Goal: Transaction & Acquisition: Purchase product/service

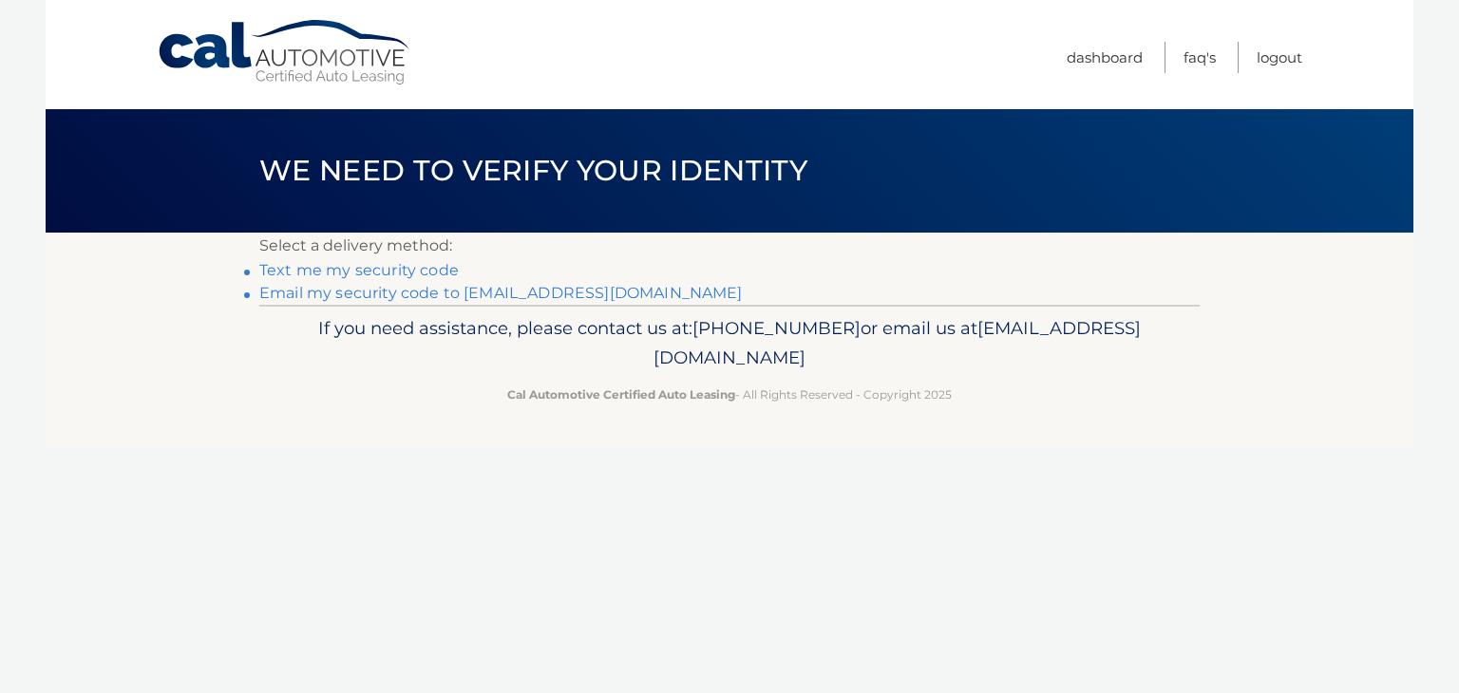
click at [437, 272] on link "Text me my security code" at bounding box center [358, 270] width 199 height 18
click at [360, 294] on link "Email my security code to c********@lalrr.com" at bounding box center [500, 293] width 483 height 18
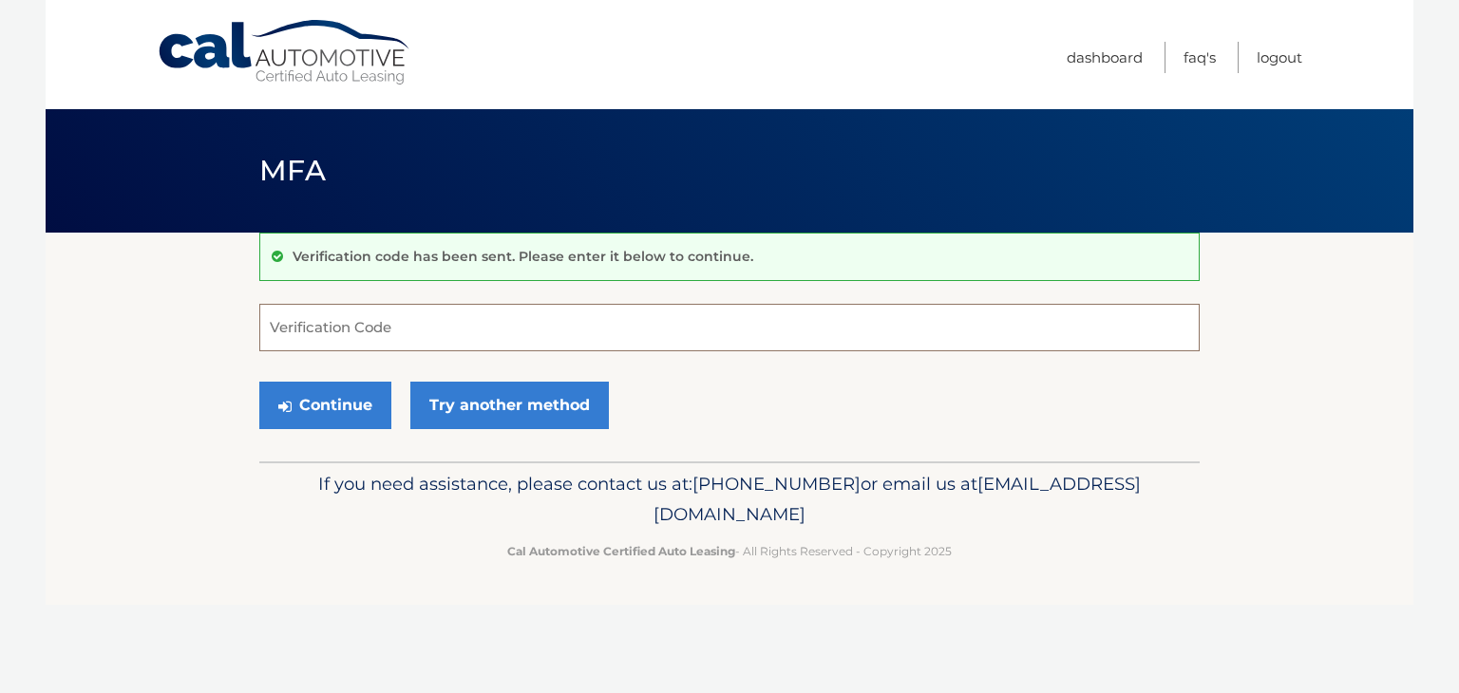
click at [680, 318] on input "Verification Code" at bounding box center [729, 327] width 940 height 47
type input "070497"
click at [259, 382] on button "Continue" at bounding box center [325, 405] width 132 height 47
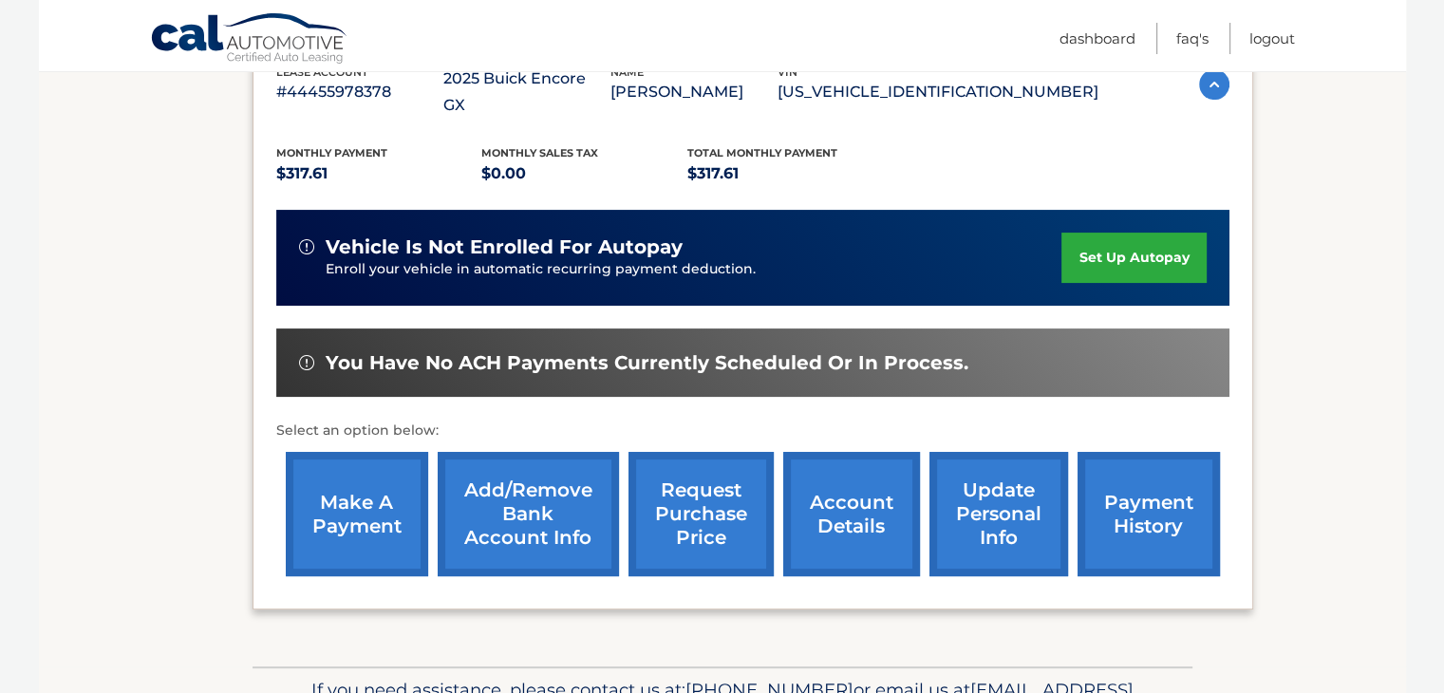
scroll to position [441, 0]
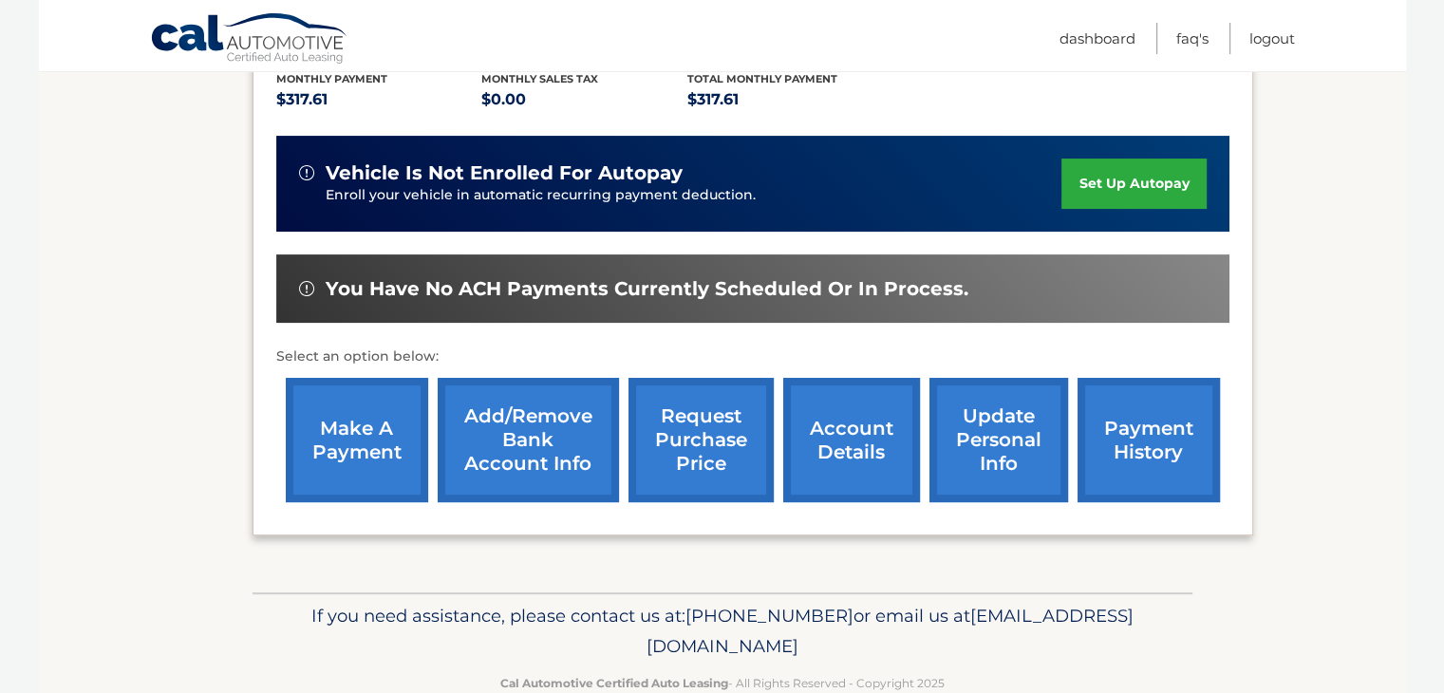
click at [376, 416] on link "make a payment" at bounding box center [357, 440] width 142 height 124
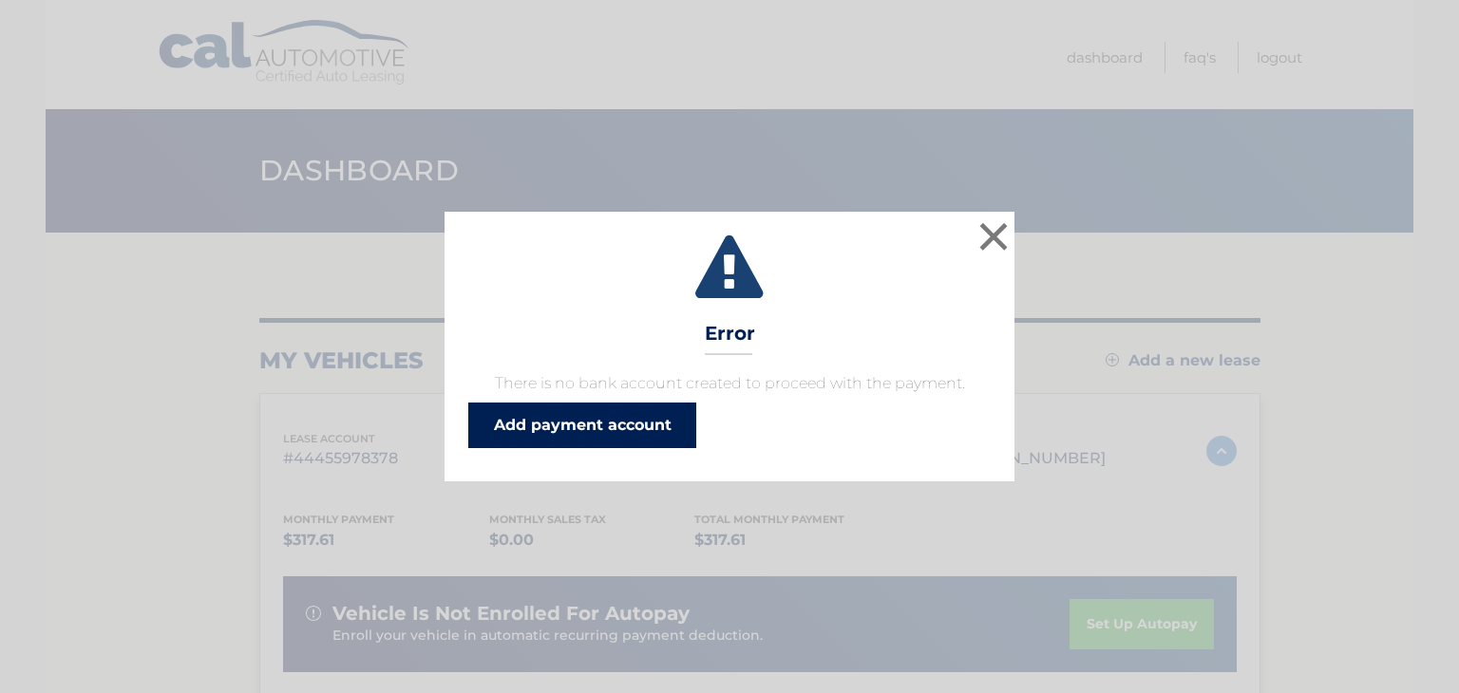
click at [560, 425] on link "Add payment account" at bounding box center [582, 426] width 228 height 46
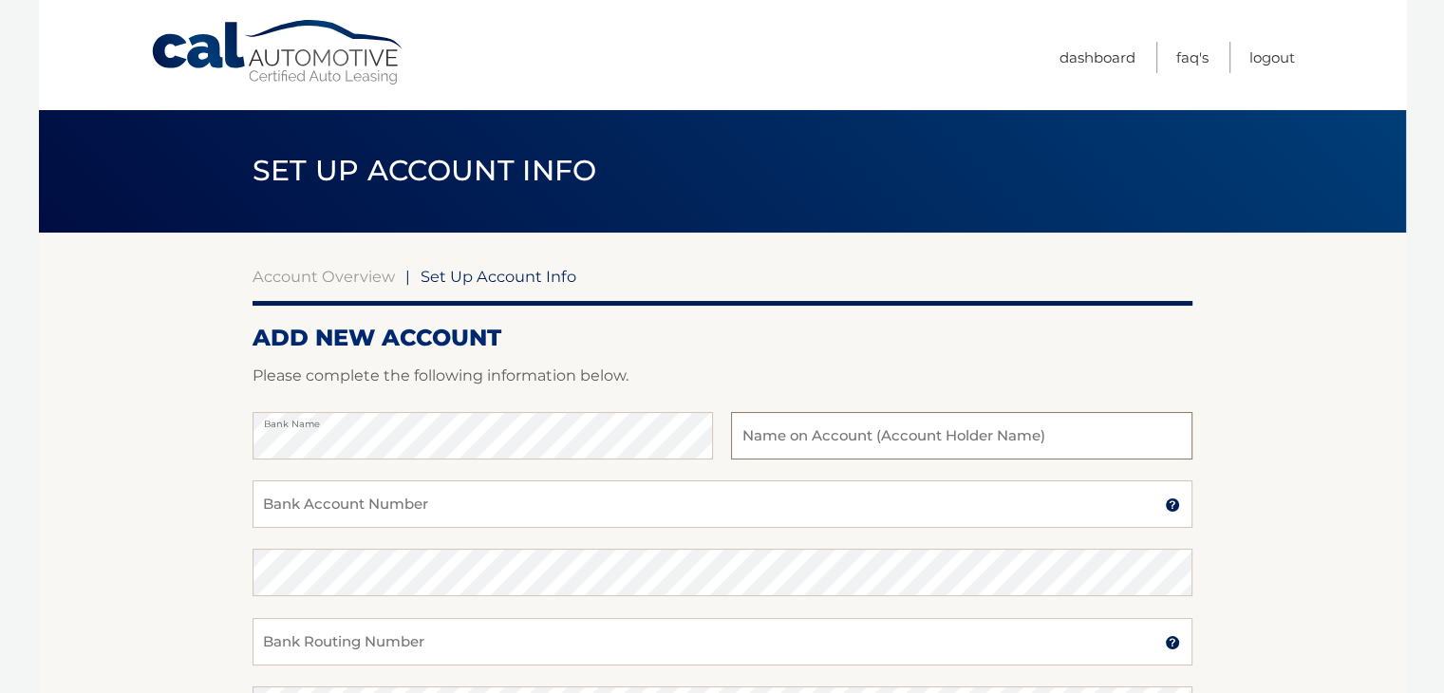
click at [890, 447] on input "text" at bounding box center [961, 435] width 461 height 47
type input "[PERSON_NAME]"
click at [837, 511] on input "Bank Account Number" at bounding box center [723, 504] width 940 height 47
type input "1367715446"
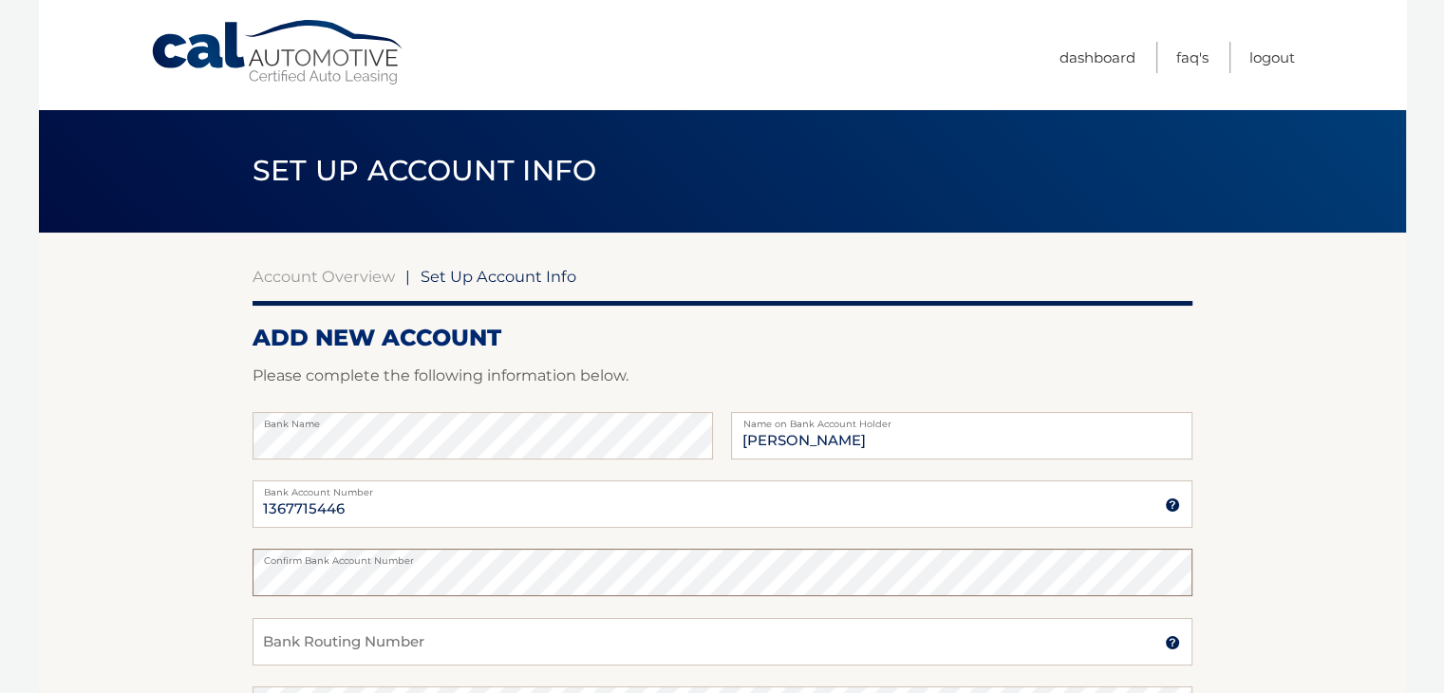
scroll to position [407, 0]
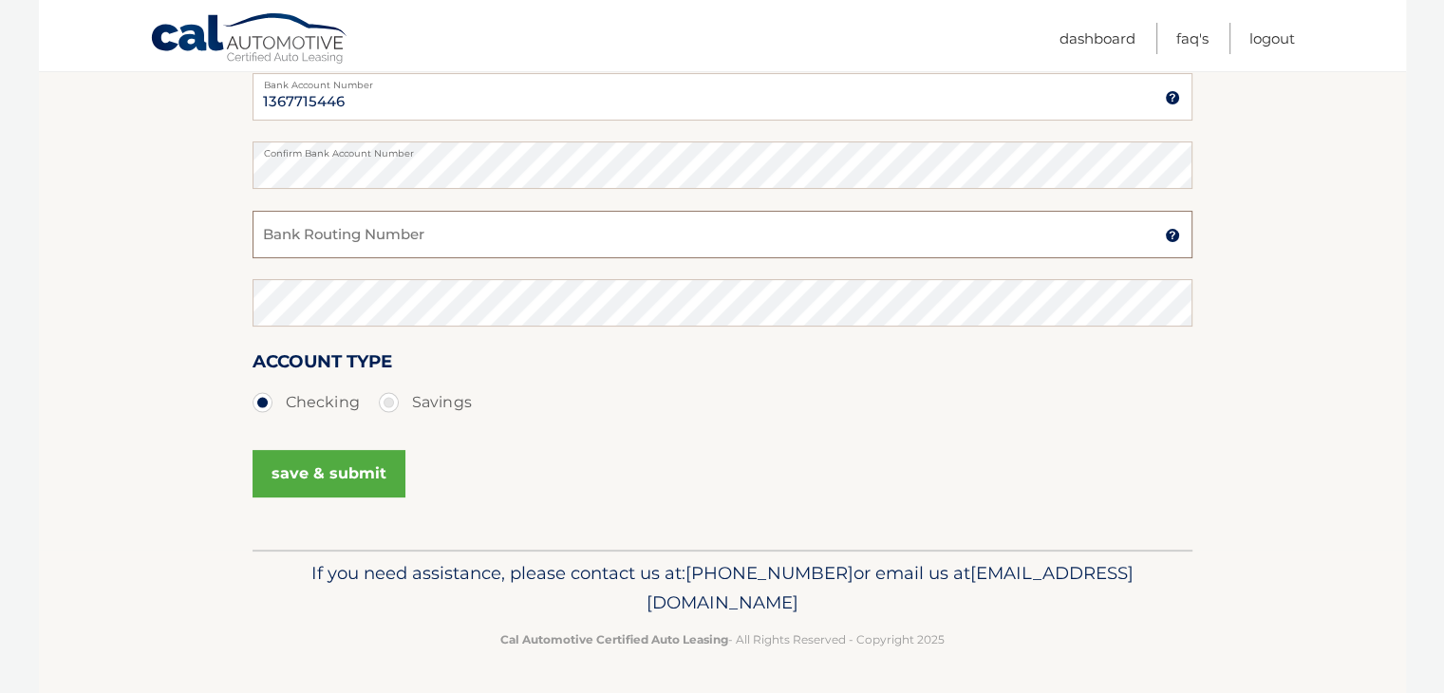
click at [448, 237] on input "Bank Routing Number" at bounding box center [723, 234] width 940 height 47
type input "222371863"
click at [372, 476] on button "save & submit" at bounding box center [329, 473] width 153 height 47
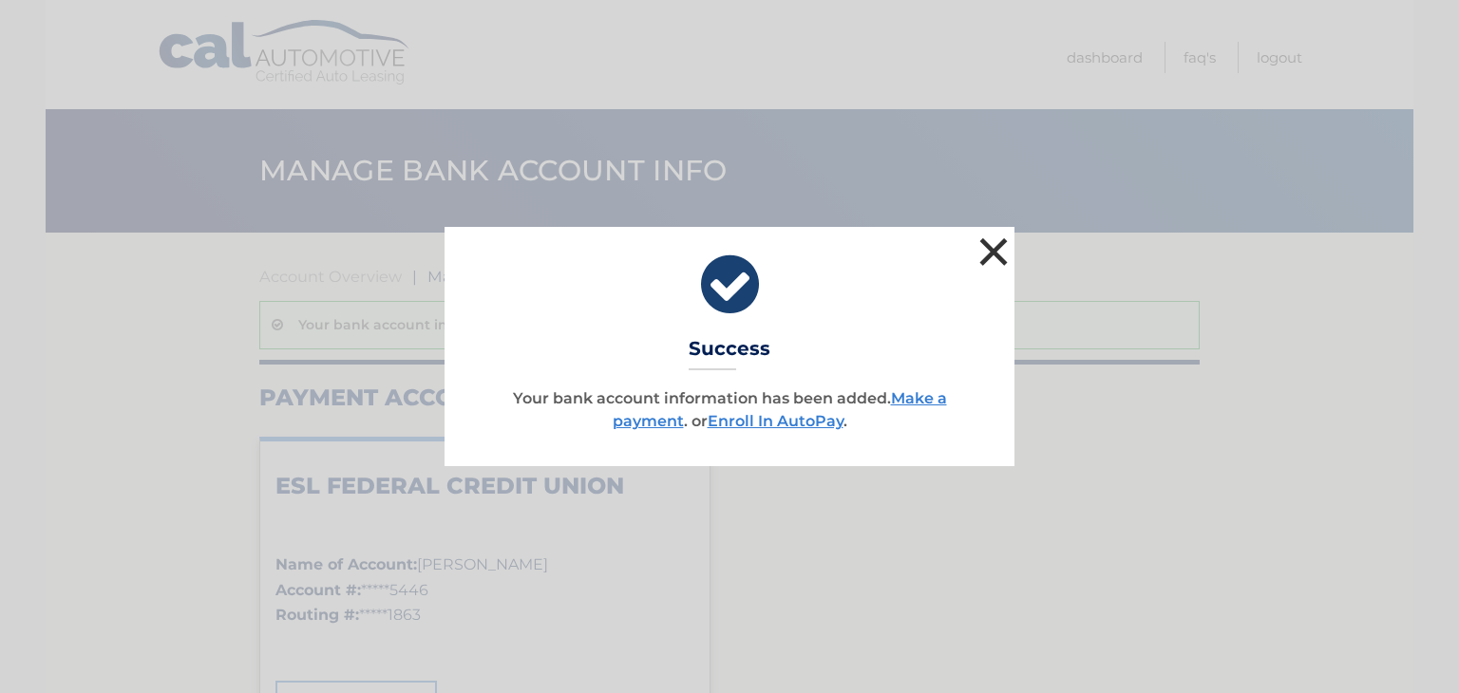
click at [1001, 252] on button "×" at bounding box center [993, 252] width 38 height 38
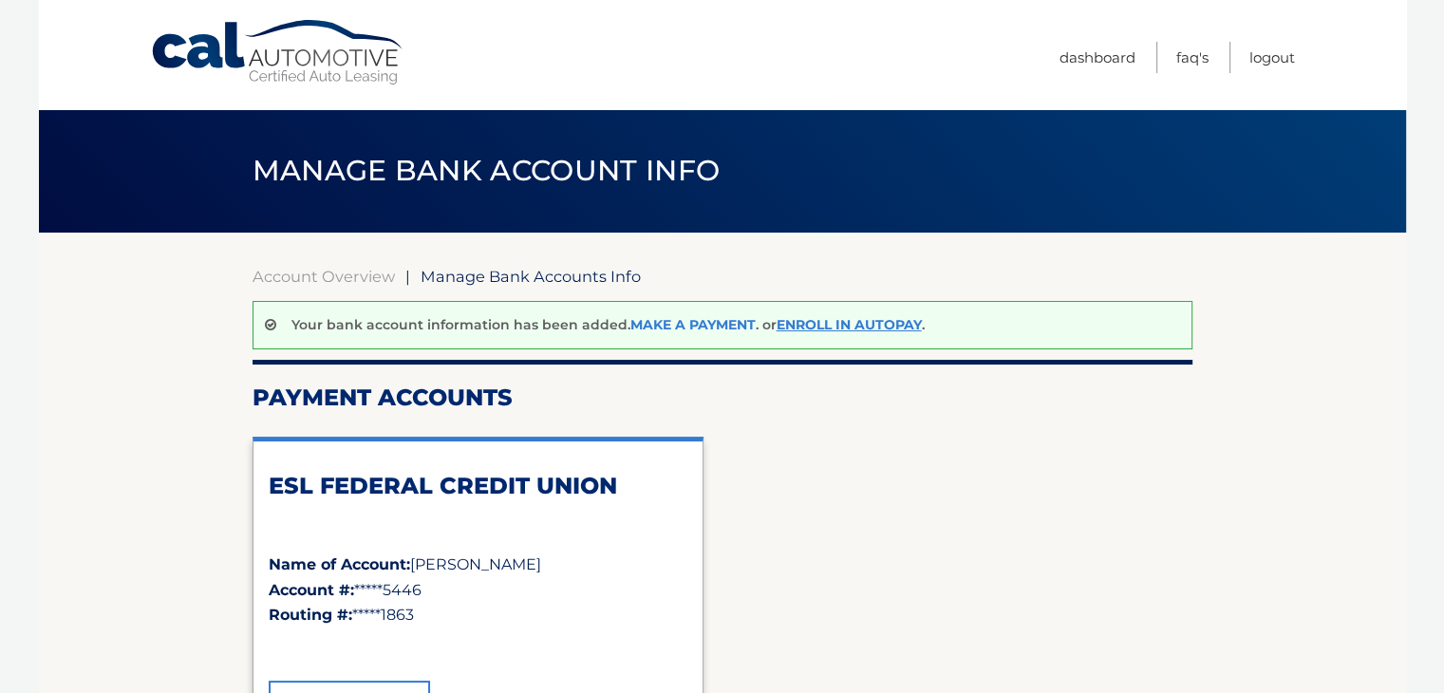
click at [656, 322] on link "Make a payment" at bounding box center [693, 324] width 125 height 17
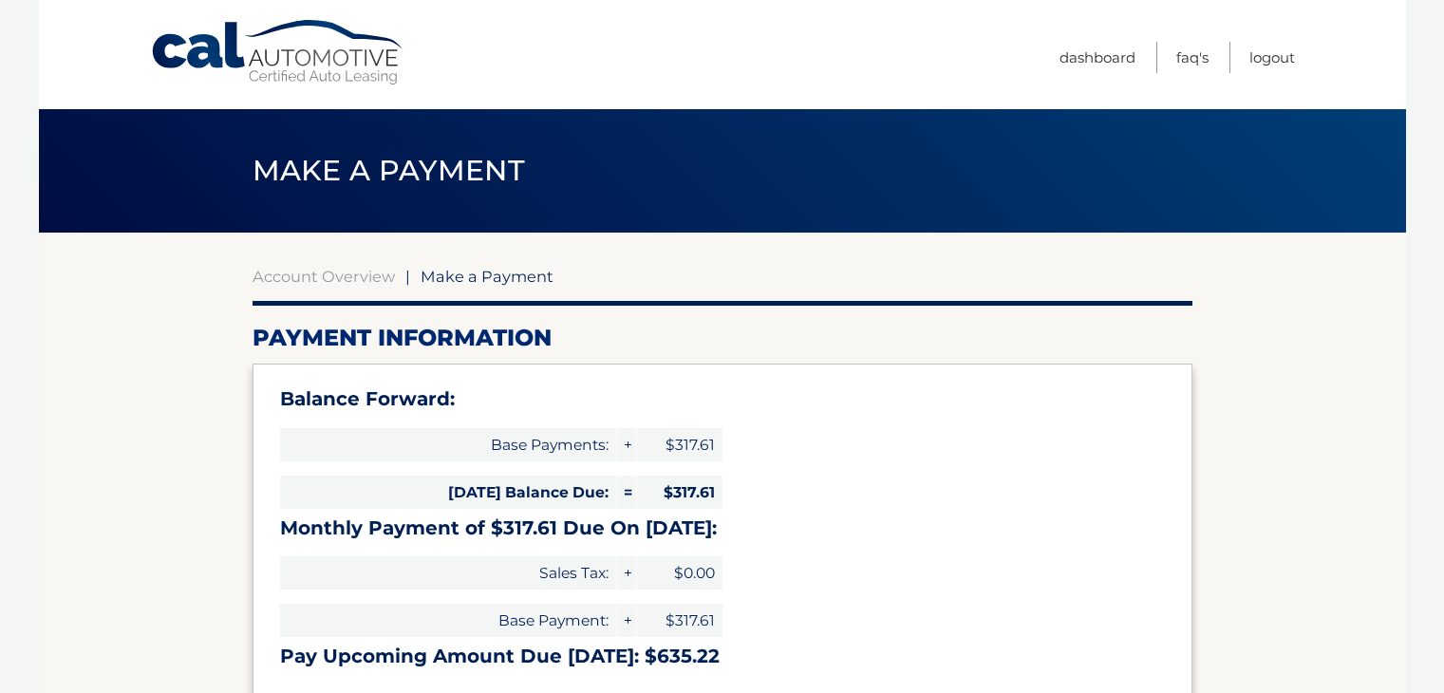
select select "NjU5ZGEzN2YtMzYyYi00MTMwLWI2NGYtZDEwNDNhYmNlMzc5"
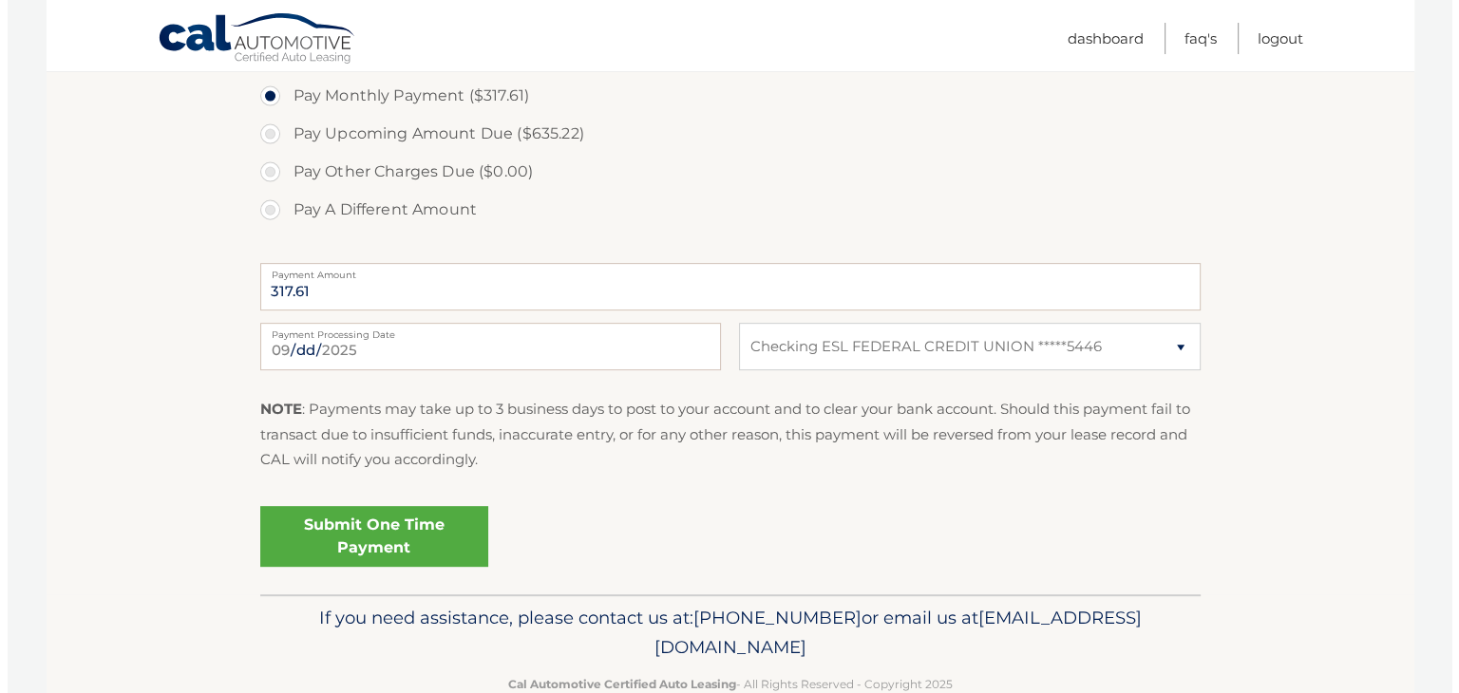
scroll to position [701, 0]
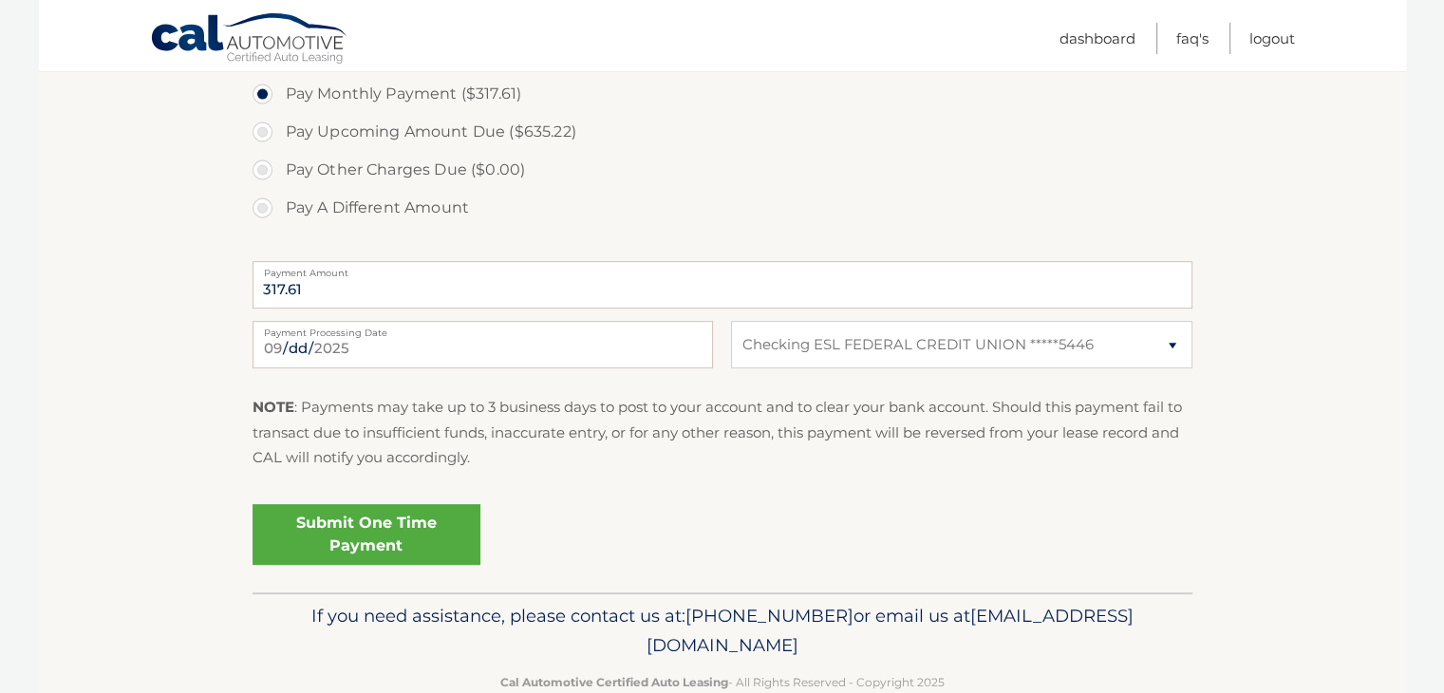
click at [418, 516] on link "Submit One Time Payment" at bounding box center [367, 534] width 228 height 61
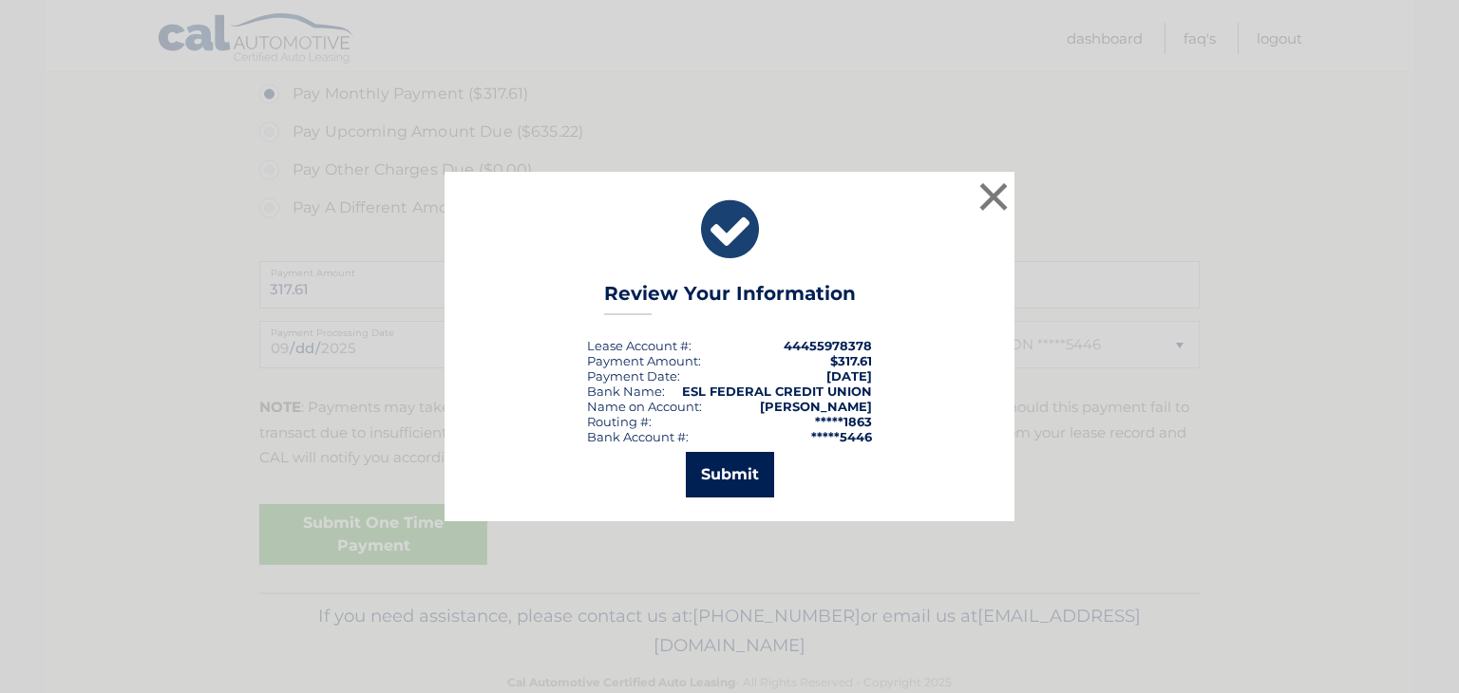
click at [761, 472] on button "Submit" at bounding box center [730, 475] width 88 height 46
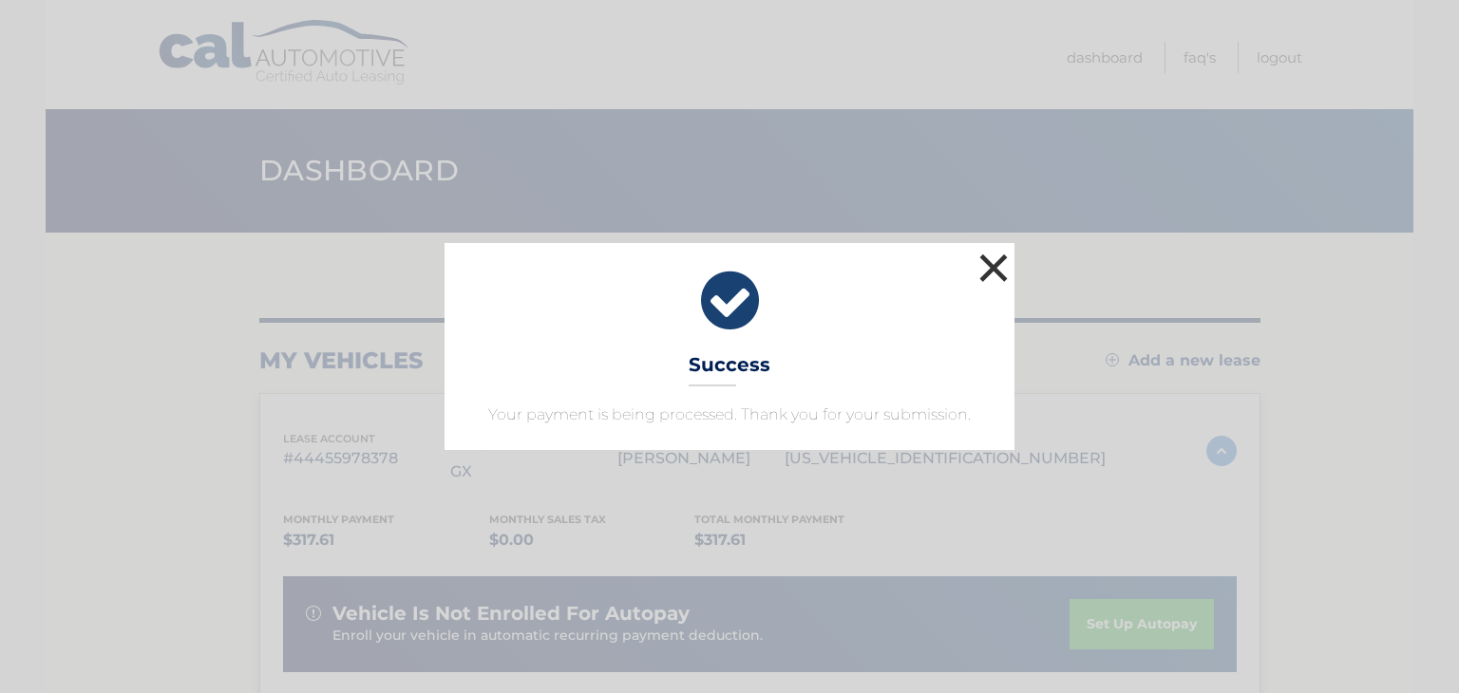
click at [991, 273] on button "×" at bounding box center [993, 268] width 38 height 38
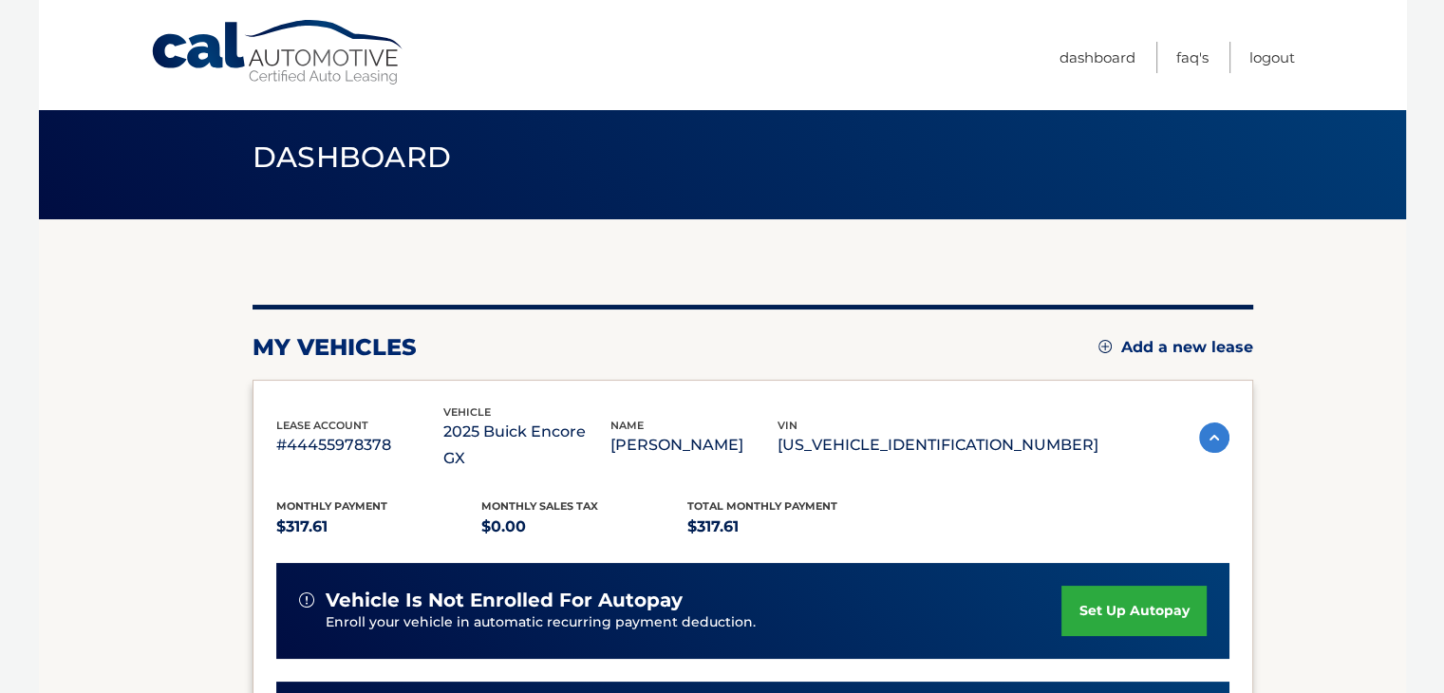
scroll to position [14, 0]
